Goal: Transaction & Acquisition: Obtain resource

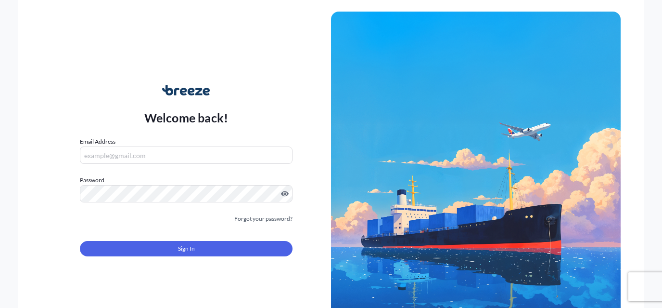
click at [157, 161] on input "Email Address" at bounding box center [186, 154] width 213 height 17
type input "[EMAIL_ADDRESS][DOMAIN_NAME]"
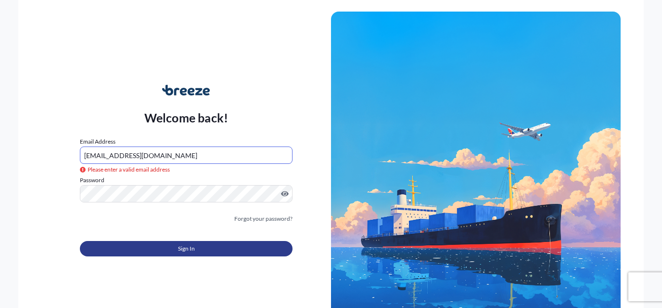
click at [225, 248] on button "Sign In" at bounding box center [186, 248] width 213 height 15
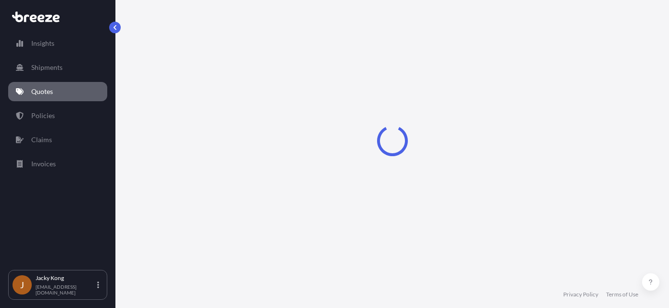
select select "Road"
select select "Air"
select select "Road"
select select "4"
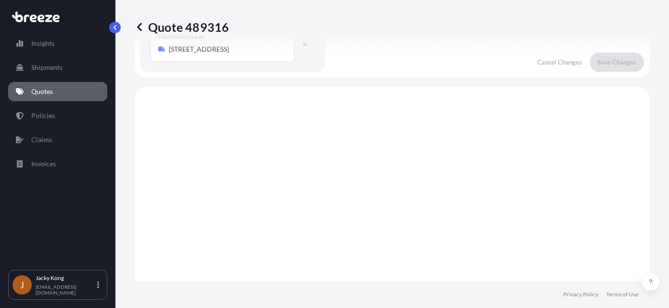
scroll to position [385, 0]
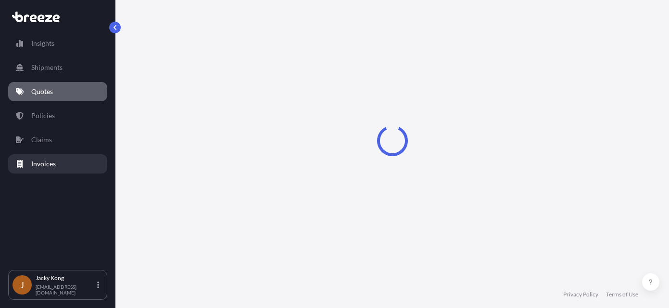
click at [48, 157] on link "Invoices" at bounding box center [57, 163] width 99 height 19
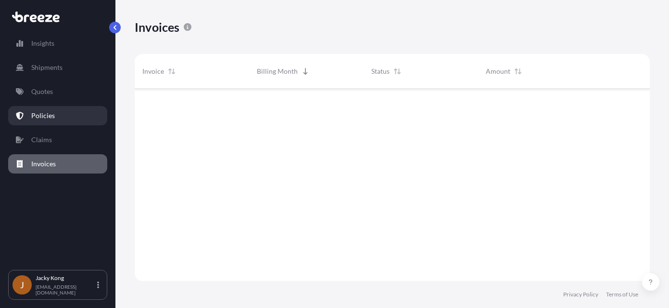
scroll to position [194, 508]
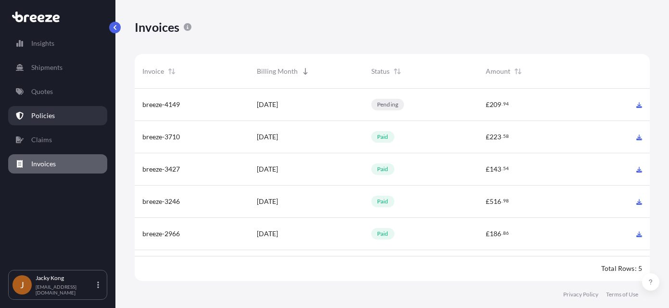
click at [51, 117] on p "Policies" at bounding box center [43, 116] width 24 height 10
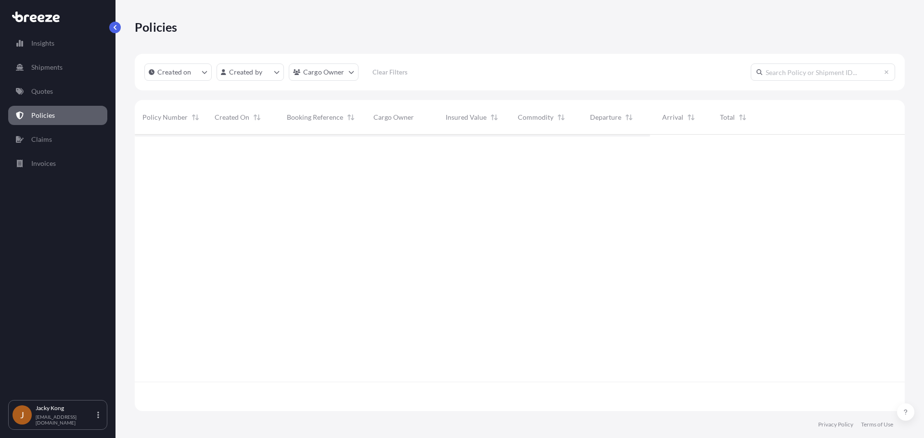
scroll to position [275, 763]
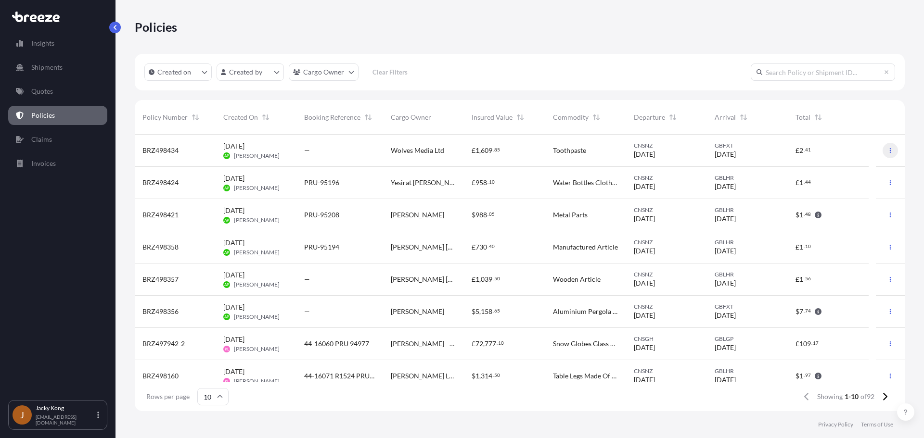
click at [669, 151] on icon "button" at bounding box center [890, 151] width 6 height 6
click at [669, 170] on p "Download certificate" at bounding box center [837, 170] width 63 height 10
